Goal: Task Accomplishment & Management: Manage account settings

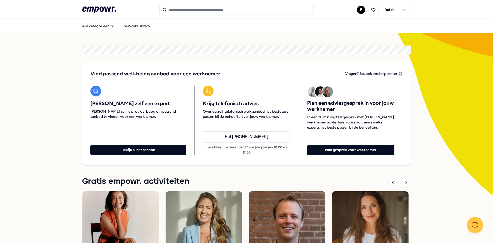
click at [101, 7] on icon at bounding box center [99, 9] width 34 height 7
click at [358, 11] on html ".empowr-logo_svg__cls-1{fill:#03032f} P Dutch Alle categorieën Self-care librar…" at bounding box center [246, 121] width 493 height 243
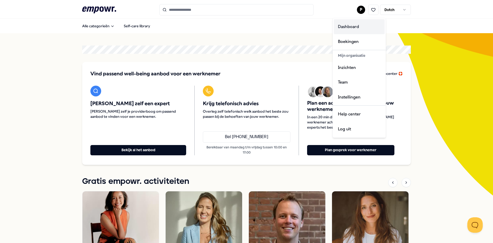
click at [354, 26] on div "Dashboard" at bounding box center [359, 26] width 51 height 15
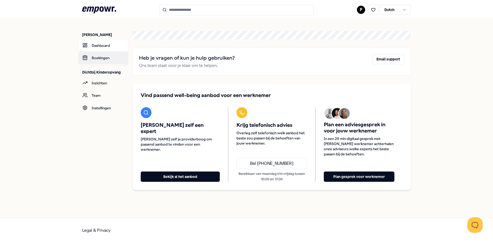
click at [96, 58] on link "Boekingen" at bounding box center [103, 58] width 50 height 12
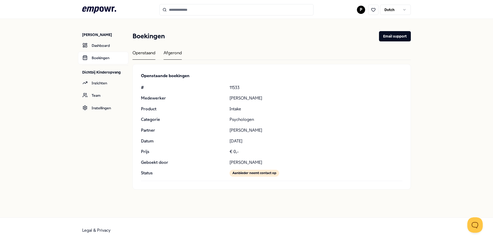
click at [177, 54] on div "Afgerond" at bounding box center [172, 55] width 18 height 10
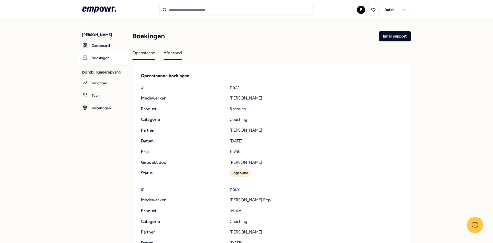
click at [147, 54] on div "Openstaand" at bounding box center [143, 55] width 23 height 10
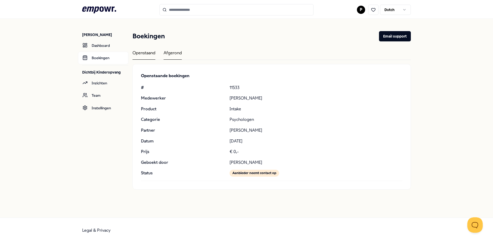
click at [172, 52] on div "Afgerond" at bounding box center [172, 55] width 18 height 10
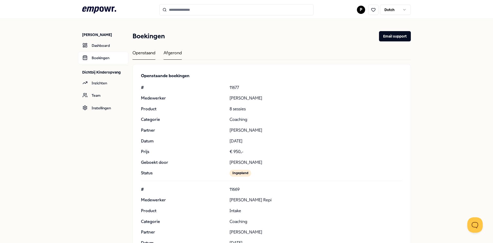
click at [139, 55] on div "Openstaand" at bounding box center [143, 55] width 23 height 10
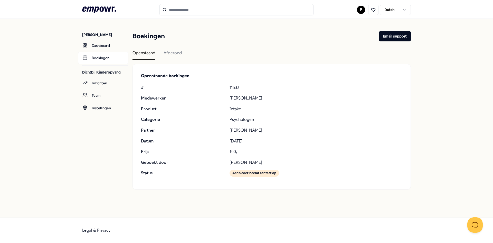
click at [267, 173] on div "Aanbieder neemt contact op" at bounding box center [254, 172] width 50 height 7
drag, startPoint x: 237, startPoint y: 87, endPoint x: 227, endPoint y: 88, distance: 10.0
click at [227, 88] on div "# 11533 Medewerker [PERSON_NAME] Product Intake Categorie Psychologen Partner […" at bounding box center [271, 130] width 261 height 92
copy div "11533"
click at [236, 91] on div "# 11533 Medewerker [PERSON_NAME] Product Intake Categorie Psychologen Partner […" at bounding box center [271, 130] width 261 height 92
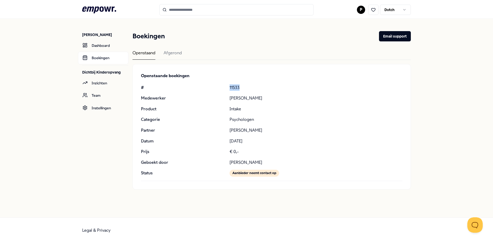
drag, startPoint x: 226, startPoint y: 87, endPoint x: 240, endPoint y: 88, distance: 13.9
click at [240, 88] on div "# 11533 Medewerker [PERSON_NAME] Product Intake Categorie Psychologen Partner […" at bounding box center [271, 130] width 261 height 92
click at [176, 11] on input "Search for products, categories or subcategories" at bounding box center [236, 9] width 154 height 11
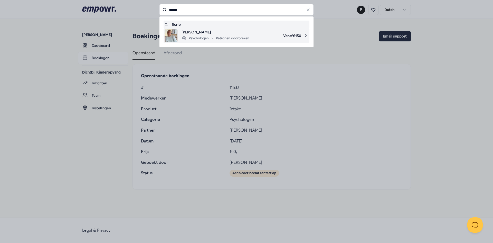
click at [220, 28] on li "[PERSON_NAME] Psychologen Patronen doorbreken Vanaf € 150" at bounding box center [236, 35] width 146 height 15
click at [230, 38] on div "Psychologen Patronen doorbreken" at bounding box center [215, 38] width 68 height 6
type input "******"
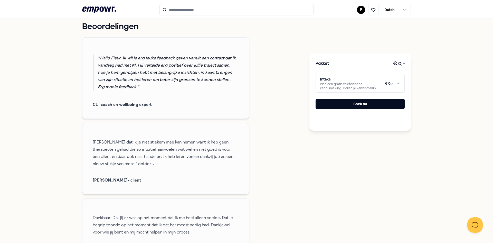
scroll to position [44, 0]
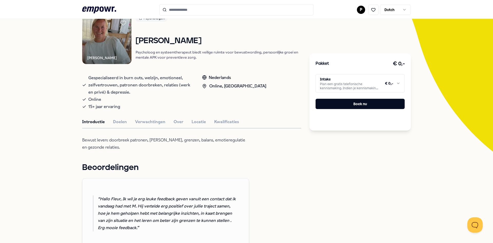
click at [361, 10] on html ".empowr-logo_svg__cls-1{fill:#03032f} P Dutch Alle categorieën Self-care librar…" at bounding box center [246, 121] width 493 height 243
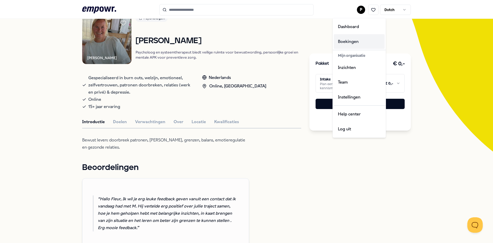
click at [341, 42] on div "Boekingen" at bounding box center [359, 41] width 51 height 15
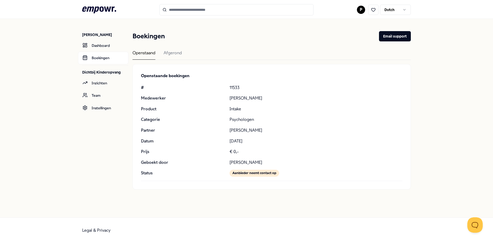
click at [97, 7] on icon at bounding box center [99, 9] width 34 height 7
